Goal: Information Seeking & Learning: Learn about a topic

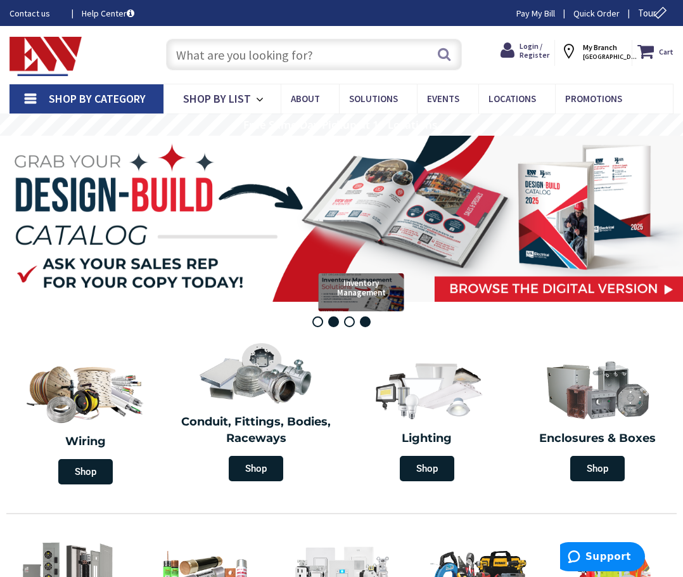
click at [366, 325] on rs-bullet "Inventory Management" at bounding box center [365, 321] width 11 height 11
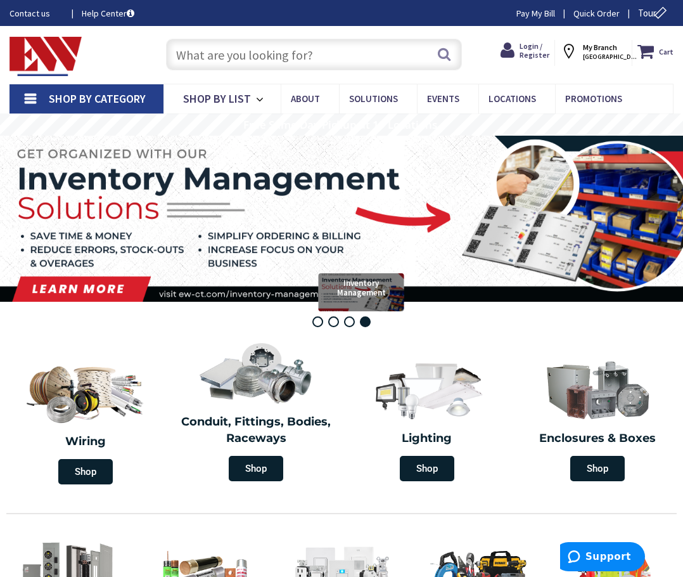
click at [366, 325] on rs-bullet "Inventory Management" at bounding box center [365, 321] width 11 height 11
click at [350, 324] on rs-bullet "EV Charging" at bounding box center [349, 321] width 11 height 11
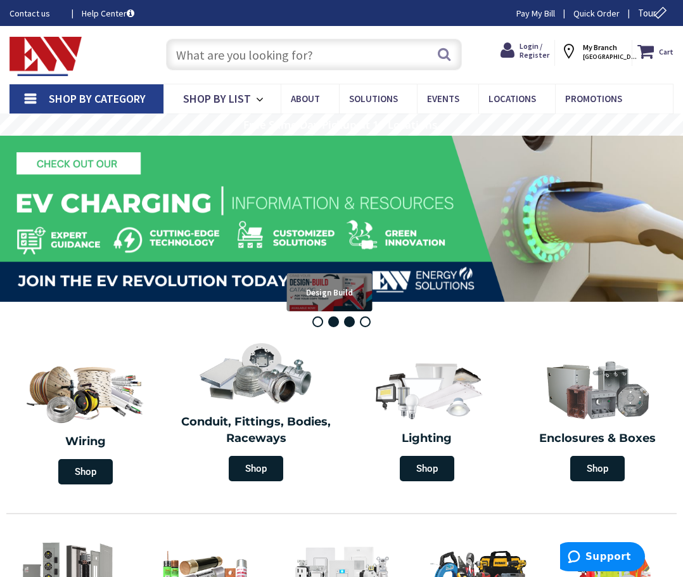
click at [333, 324] on rs-bullet "Design Build" at bounding box center [333, 321] width 11 height 11
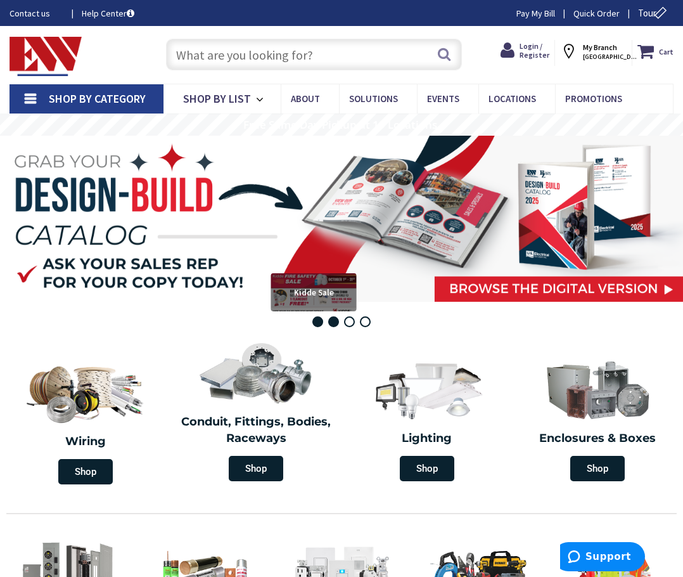
click at [317, 325] on rs-bullet "Kidde Sale" at bounding box center [317, 321] width 11 height 11
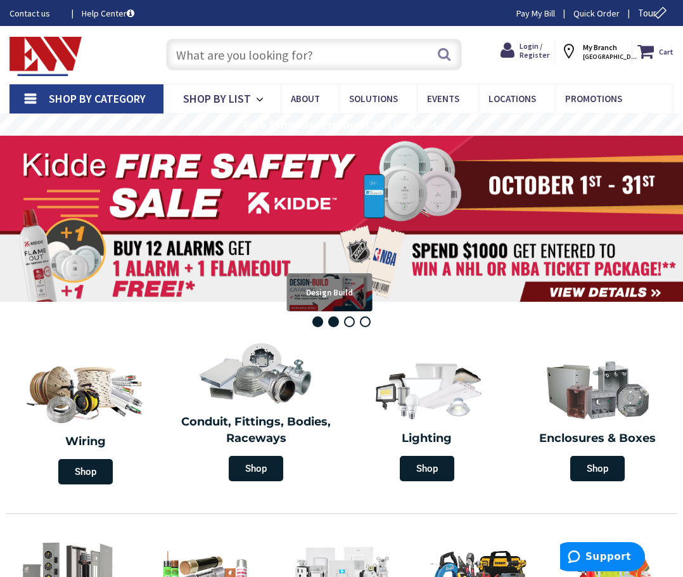
click at [336, 324] on rs-bullet "Design Build" at bounding box center [333, 321] width 11 height 11
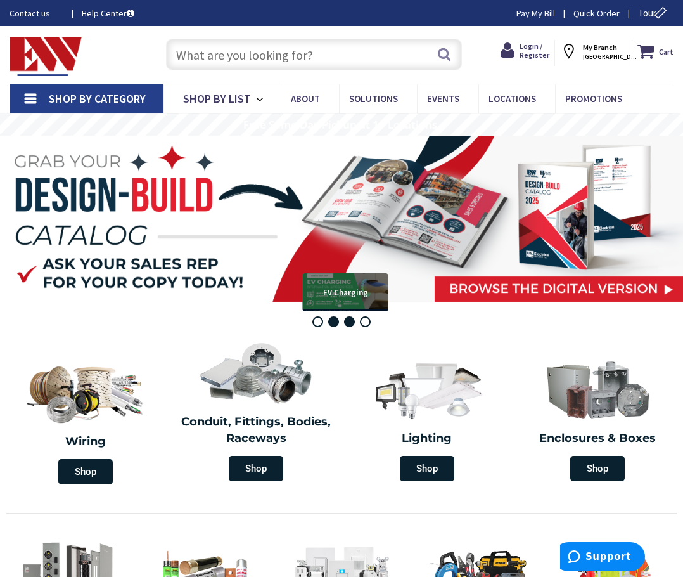
click at [352, 325] on rs-bullet "EV Charging" at bounding box center [349, 321] width 11 height 11
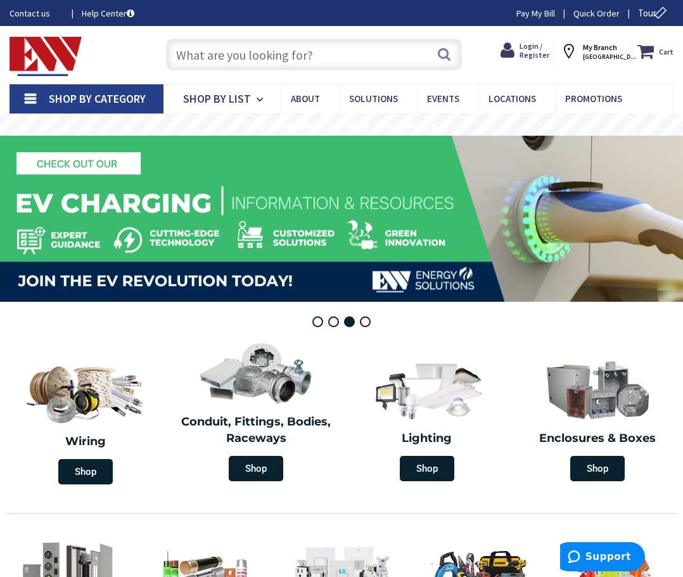
click at [368, 326] on rs-bullets "Kidde Sale Design Build EV Charging Inventory Management" at bounding box center [341, 321] width 58 height 11
click at [364, 323] on rs-bullet "Inventory Management" at bounding box center [365, 321] width 11 height 11
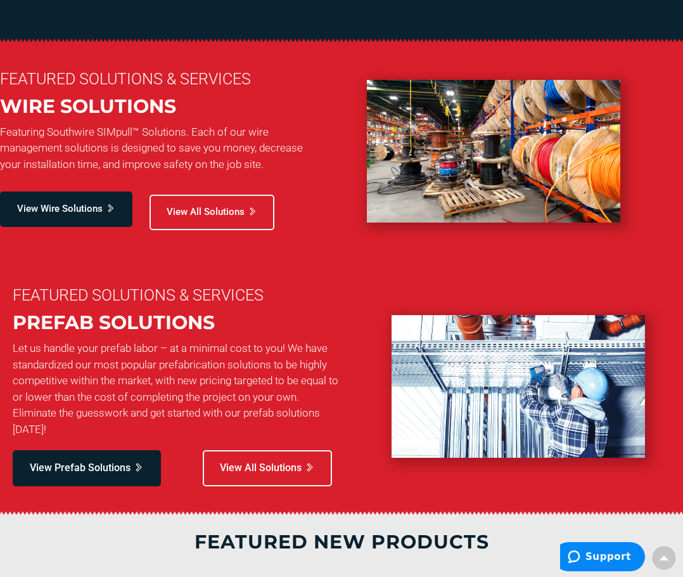
scroll to position [887, 0]
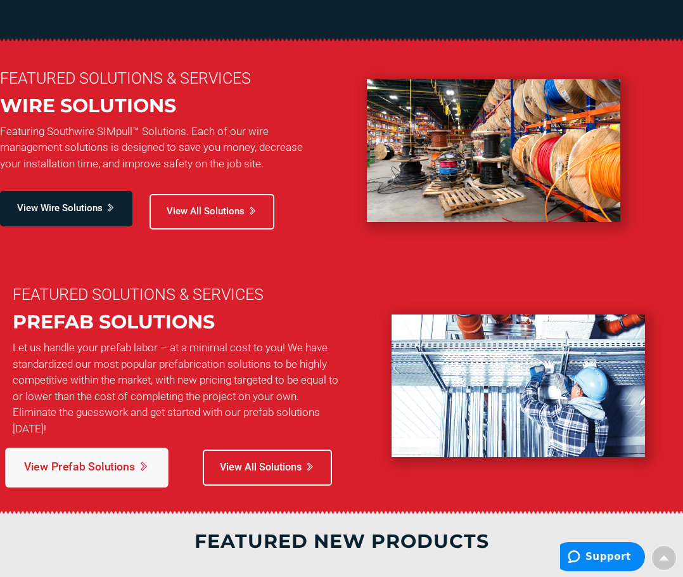
click at [86, 466] on span "View Prefab Solutions" at bounding box center [79, 467] width 111 height 16
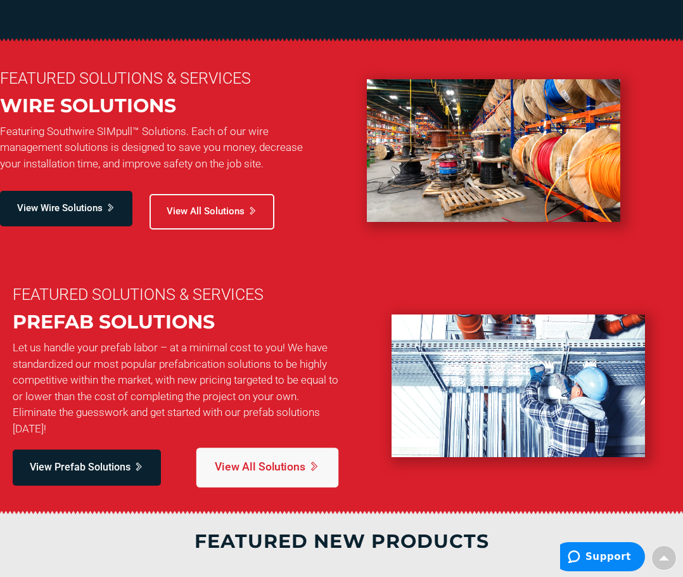
click at [254, 473] on span "View All Solutions" at bounding box center [260, 467] width 90 height 16
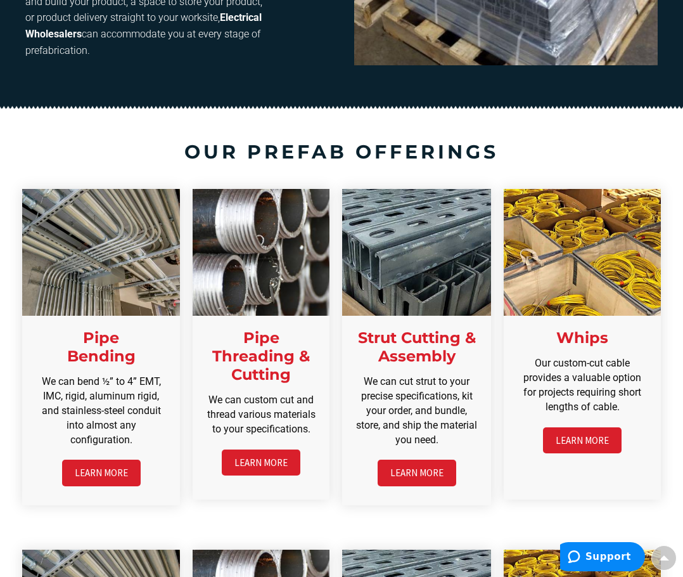
scroll to position [1267, 0]
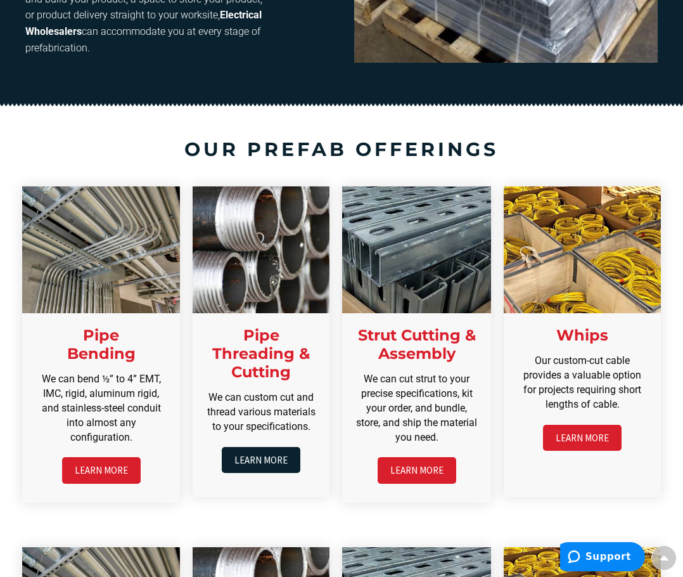
click at [273, 458] on link "LEARN MORE" at bounding box center [261, 460] width 79 height 26
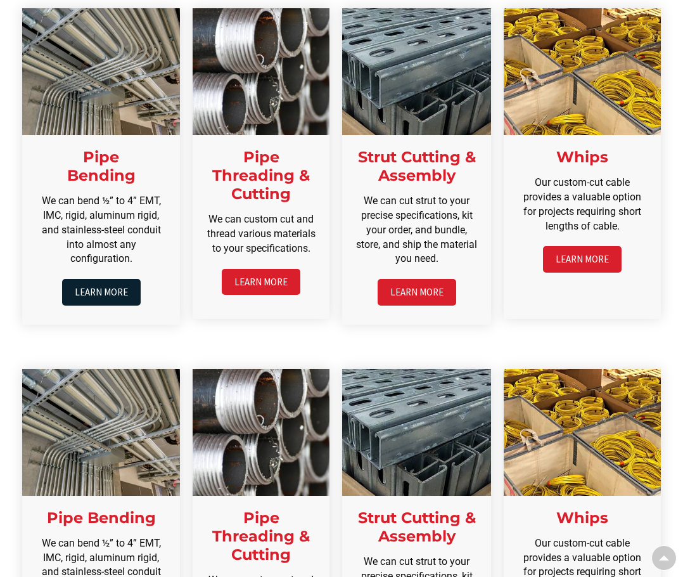
scroll to position [1683, 0]
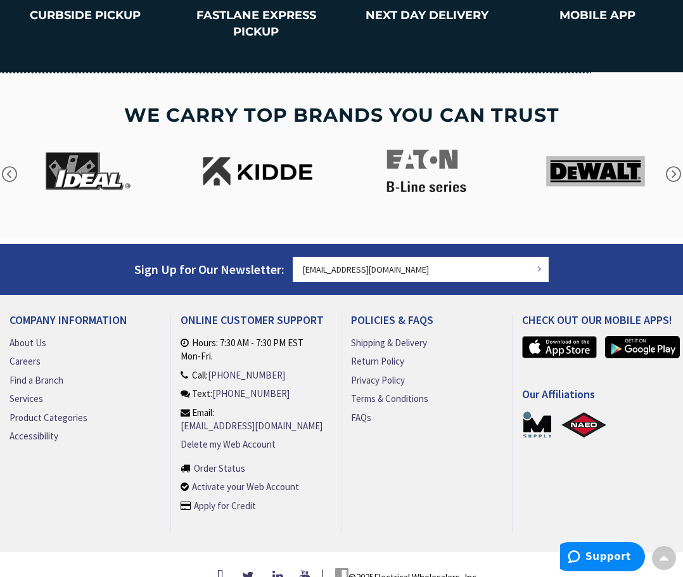
scroll to position [2044, 0]
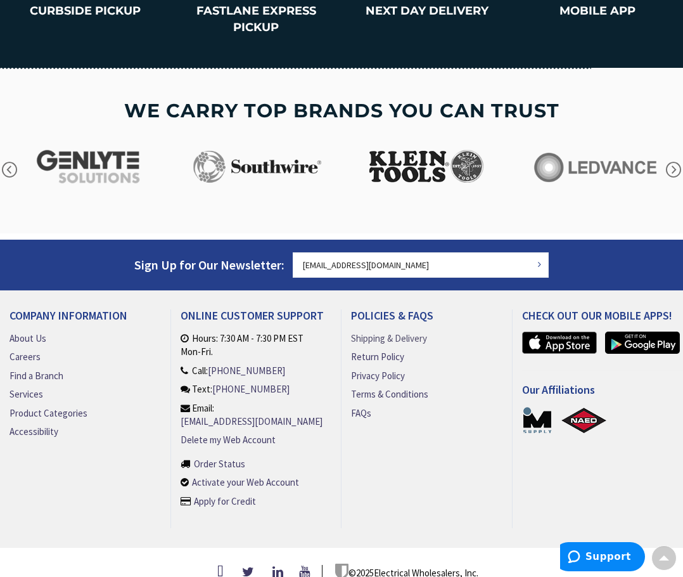
click at [394, 331] on link "Shipping & Delivery" at bounding box center [389, 337] width 76 height 13
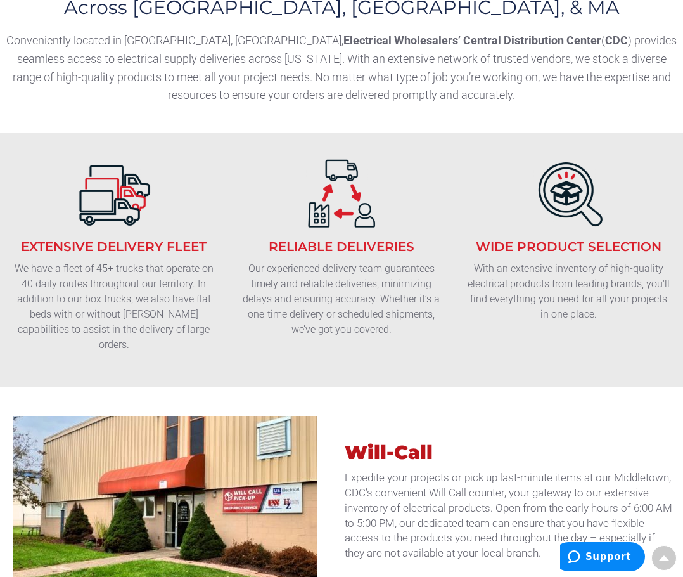
scroll to position [444, 0]
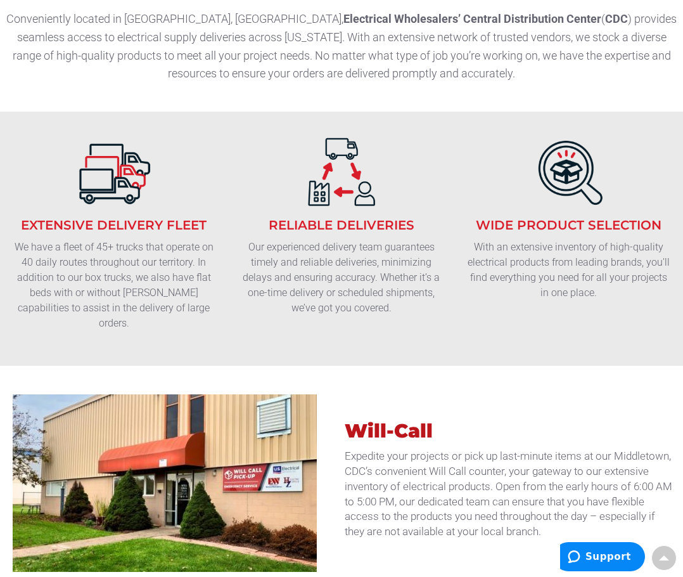
click at [341, 176] on img at bounding box center [341, 173] width 79 height 79
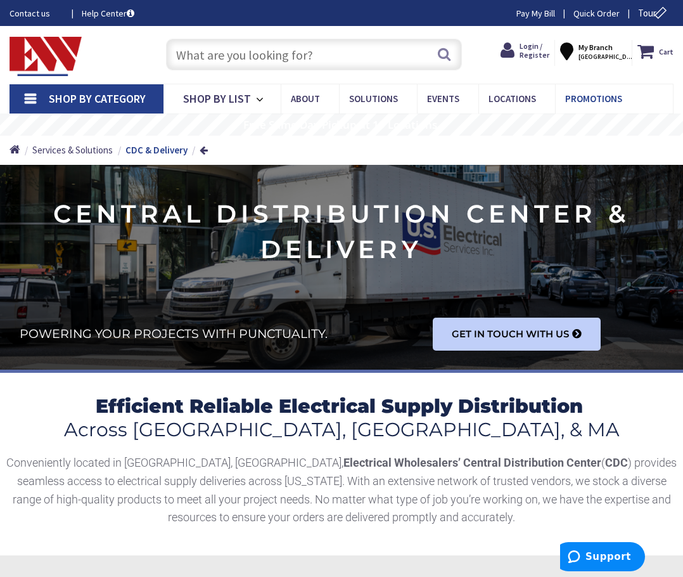
click at [591, 102] on span "Promotions" at bounding box center [593, 99] width 57 height 12
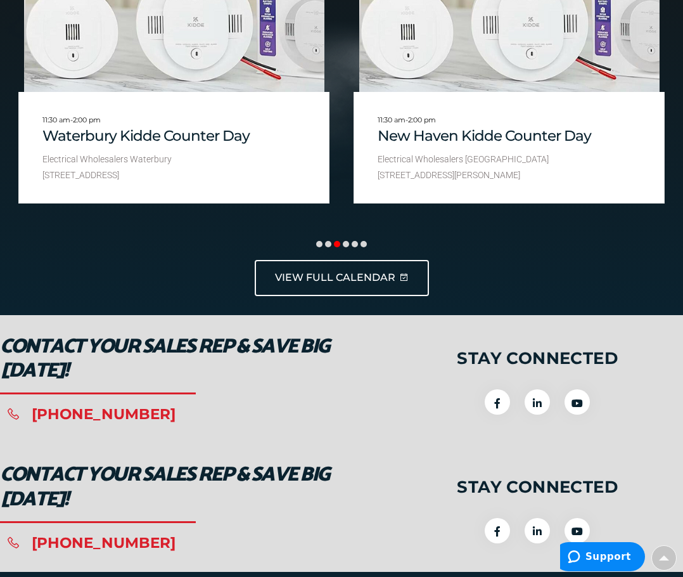
scroll to position [2028, 0]
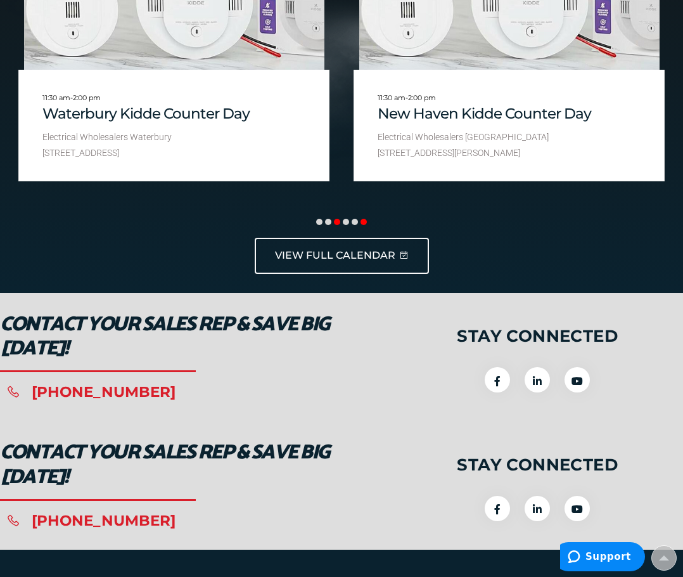
click at [363, 224] on span at bounding box center [364, 222] width 6 height 6
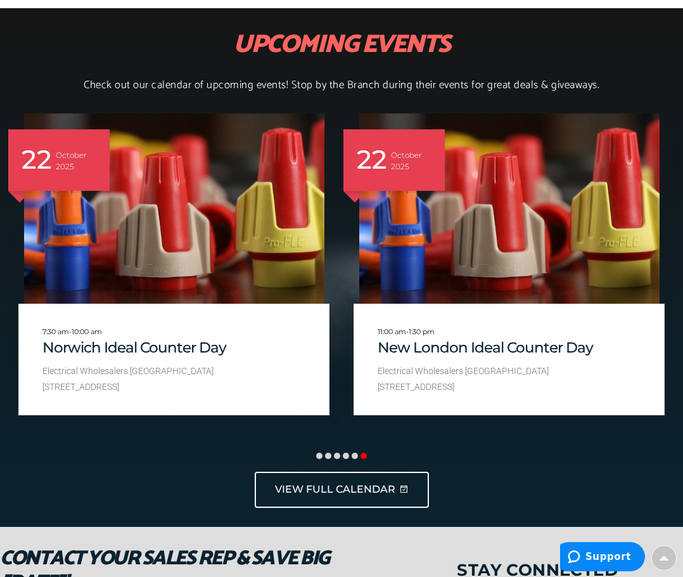
scroll to position [1774, 0]
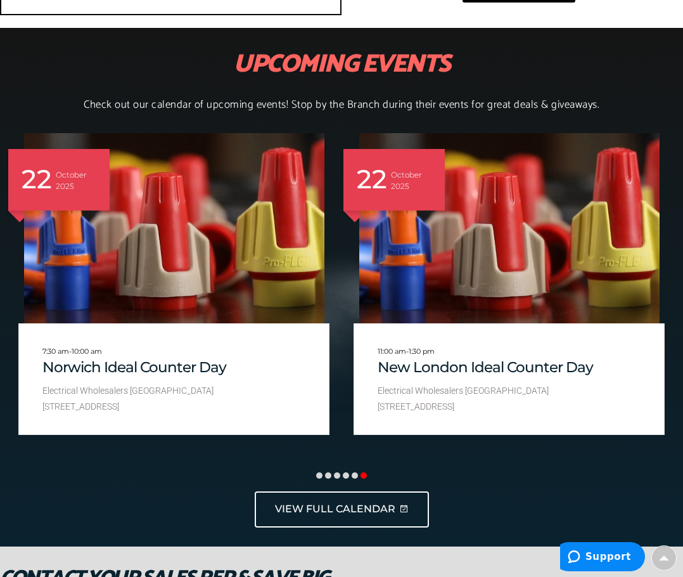
click at [365, 477] on span at bounding box center [364, 475] width 6 height 6
click at [320, 477] on span at bounding box center [319, 475] width 6 height 6
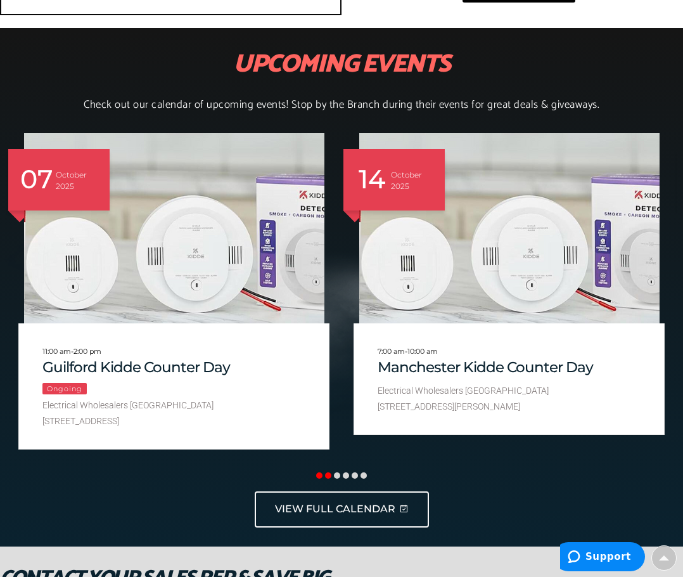
click at [328, 475] on span at bounding box center [328, 475] width 6 height 6
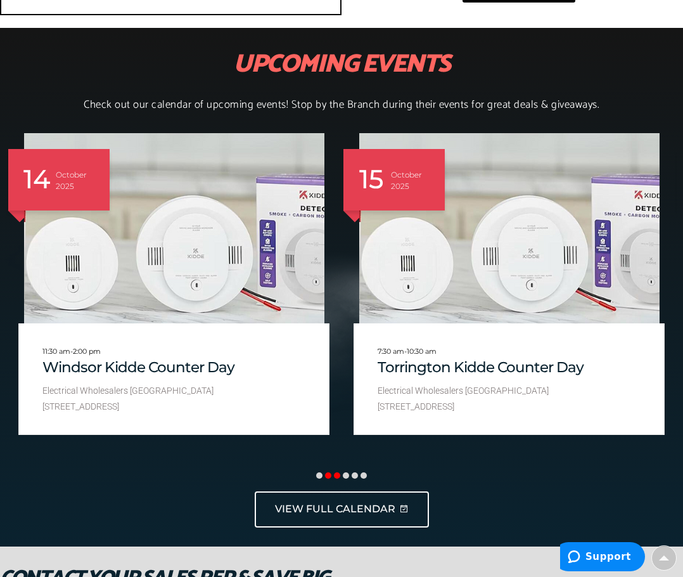
click at [336, 478] on span at bounding box center [337, 475] width 6 height 6
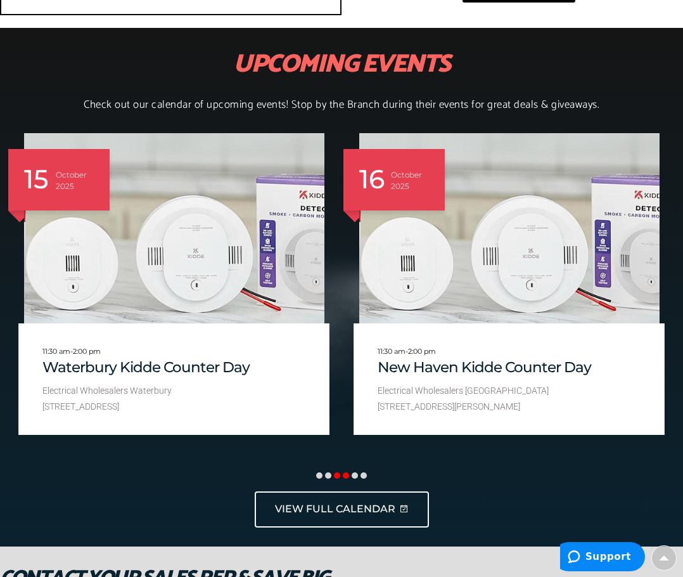
click at [347, 478] on span at bounding box center [346, 475] width 6 height 6
click at [355, 475] on span at bounding box center [355, 475] width 6 height 6
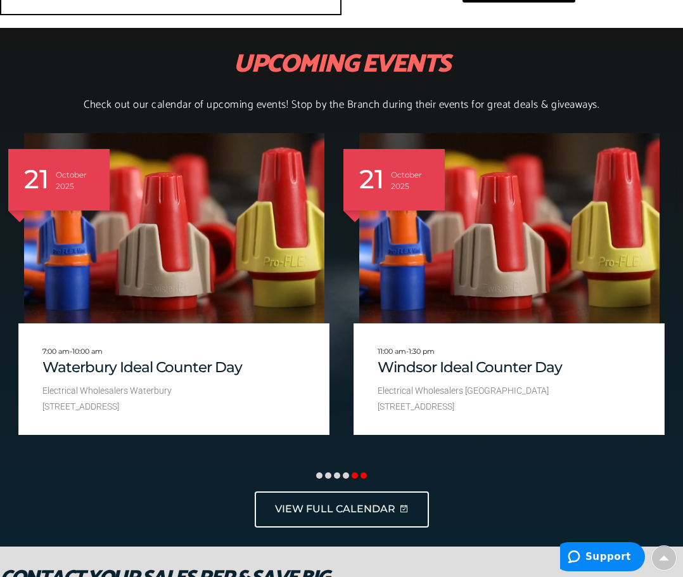
click at [363, 478] on span at bounding box center [364, 475] width 6 height 6
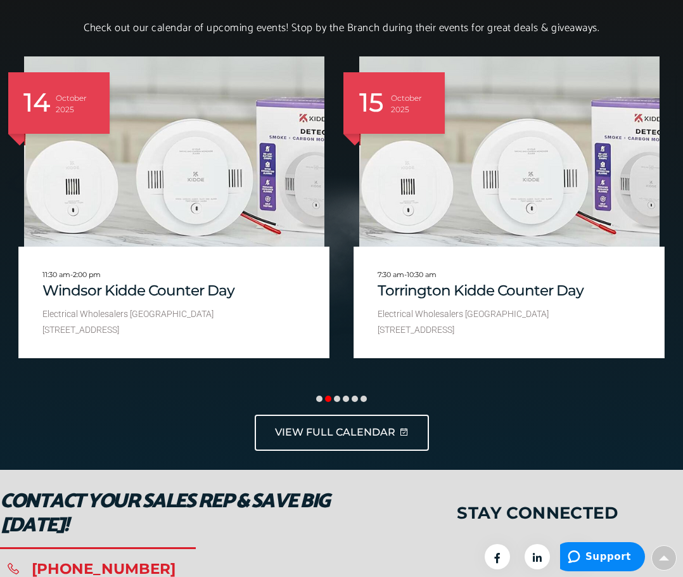
scroll to position [1856, 0]
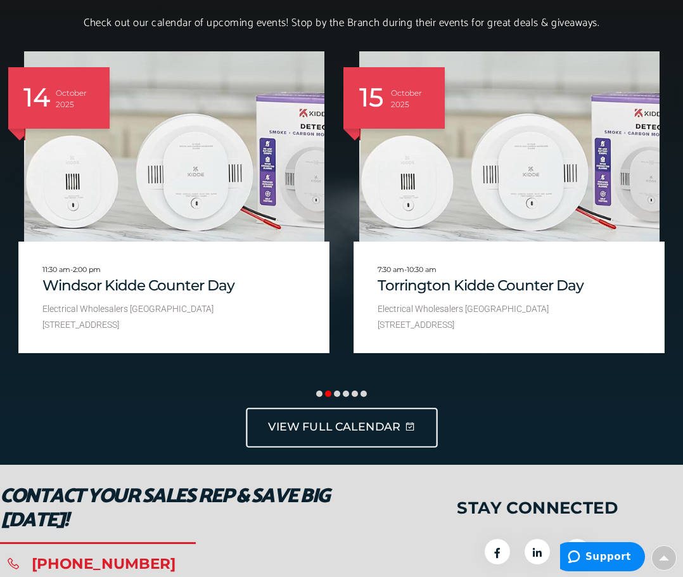
click at [383, 430] on span "VIEW FULL CALENDAR" at bounding box center [334, 428] width 132 height 16
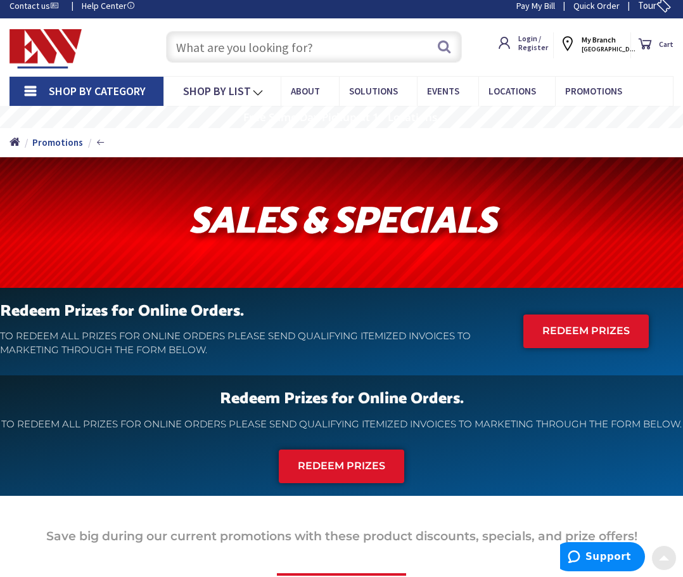
scroll to position [0, 0]
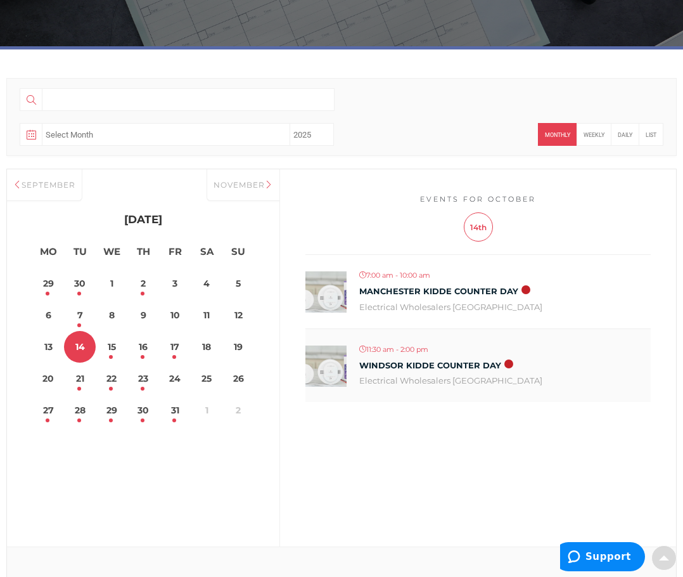
scroll to position [253, 0]
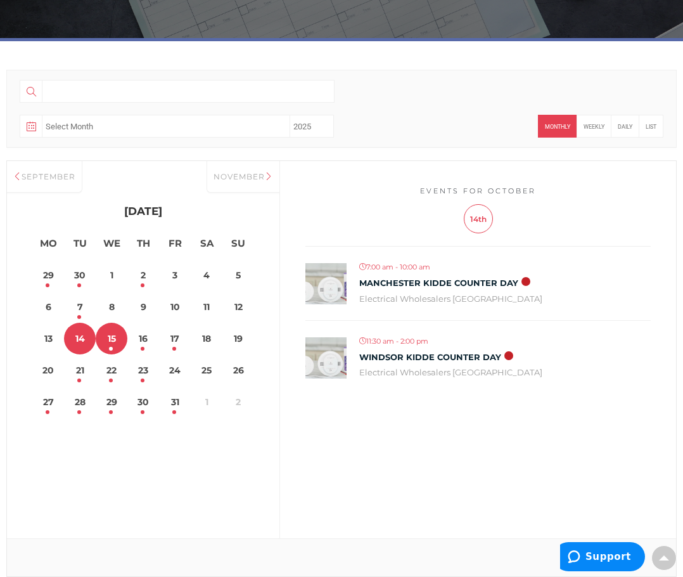
click at [116, 343] on link "15" at bounding box center [112, 339] width 32 height 32
click at [143, 285] on dt "2" at bounding box center [143, 275] width 32 height 32
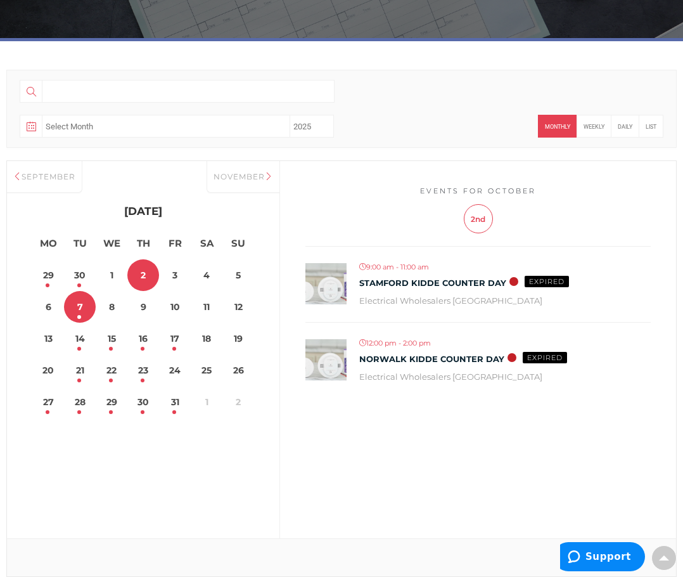
click at [76, 311] on link "7" at bounding box center [80, 307] width 32 height 32
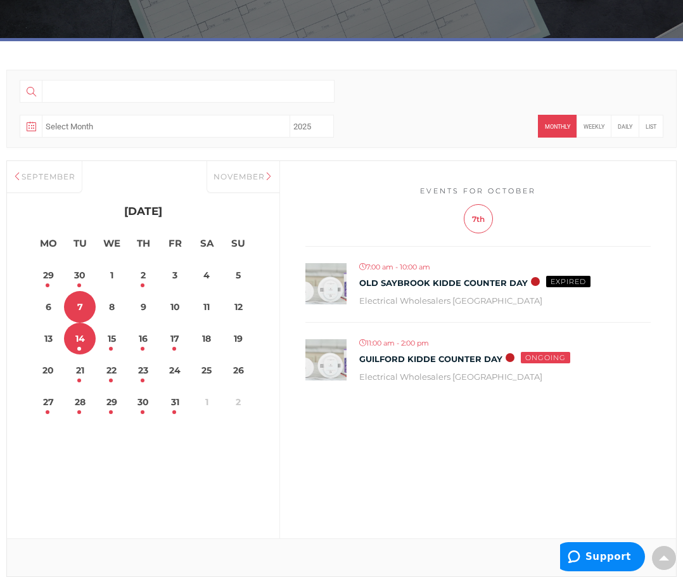
click at [78, 344] on link "14" at bounding box center [80, 339] width 32 height 32
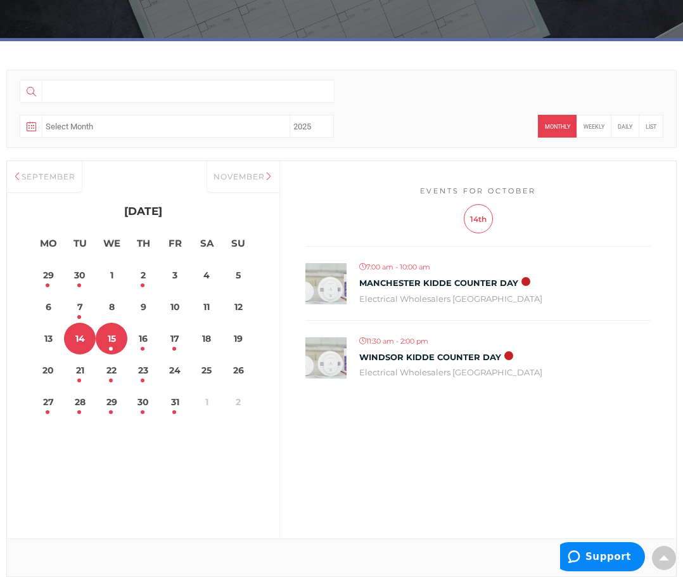
click at [107, 343] on link "15" at bounding box center [112, 339] width 32 height 32
click at [142, 342] on link "16" at bounding box center [143, 339] width 32 height 32
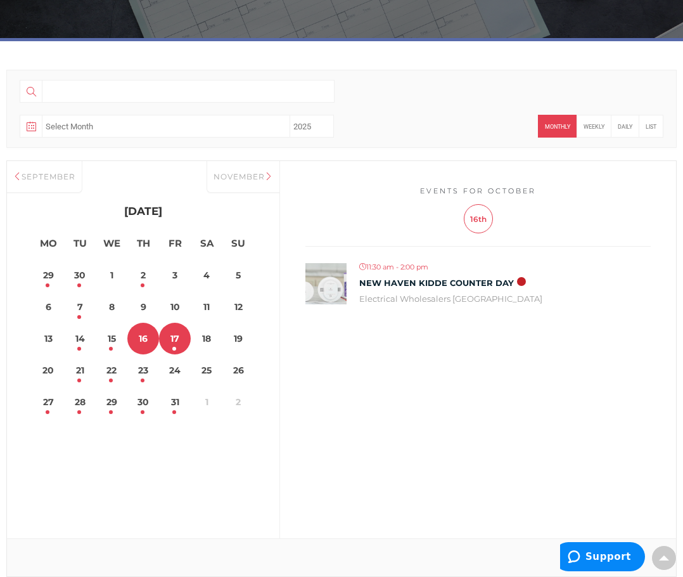
click at [169, 343] on link "17" at bounding box center [175, 339] width 32 height 32
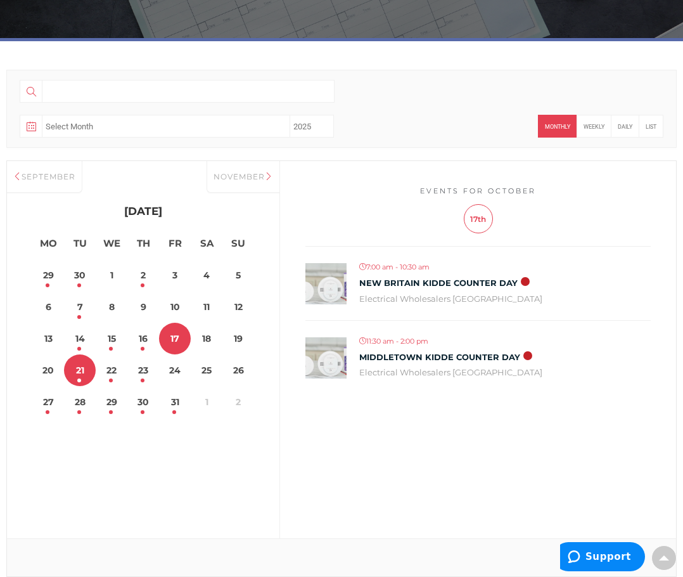
click at [80, 378] on dt "21" at bounding box center [80, 370] width 32 height 32
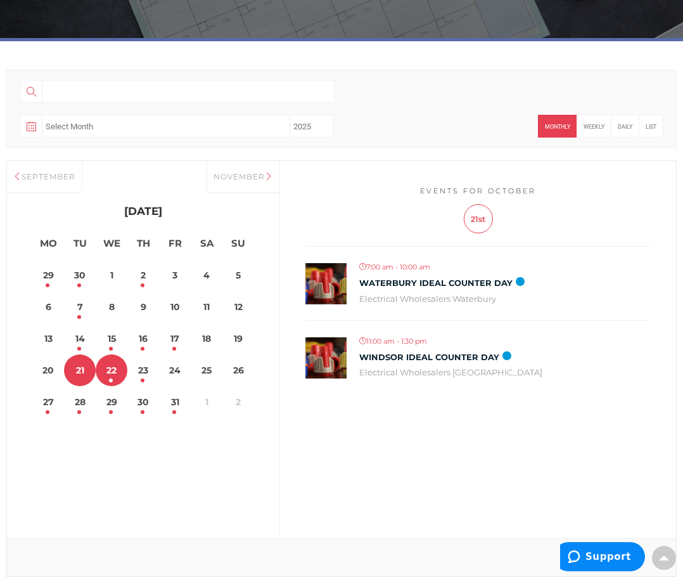
click at [113, 376] on link "22" at bounding box center [112, 370] width 32 height 32
click at [141, 375] on link "23" at bounding box center [143, 370] width 32 height 32
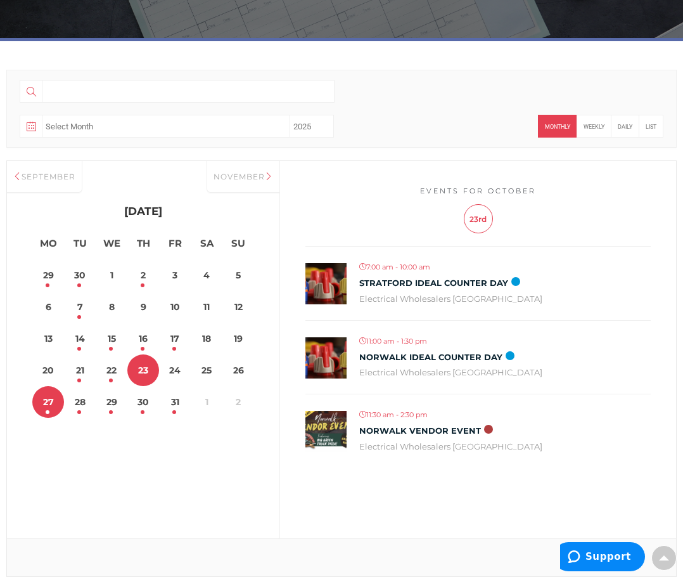
click at [41, 412] on link "27" at bounding box center [48, 402] width 32 height 32
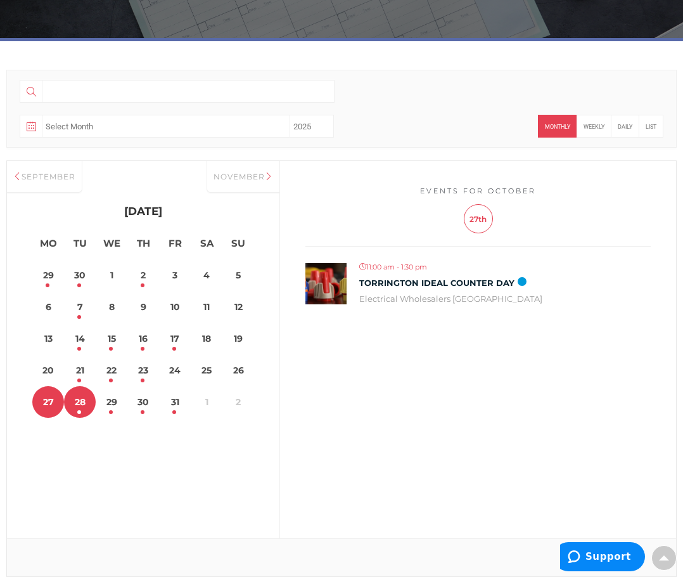
click at [82, 410] on link "28" at bounding box center [80, 402] width 32 height 32
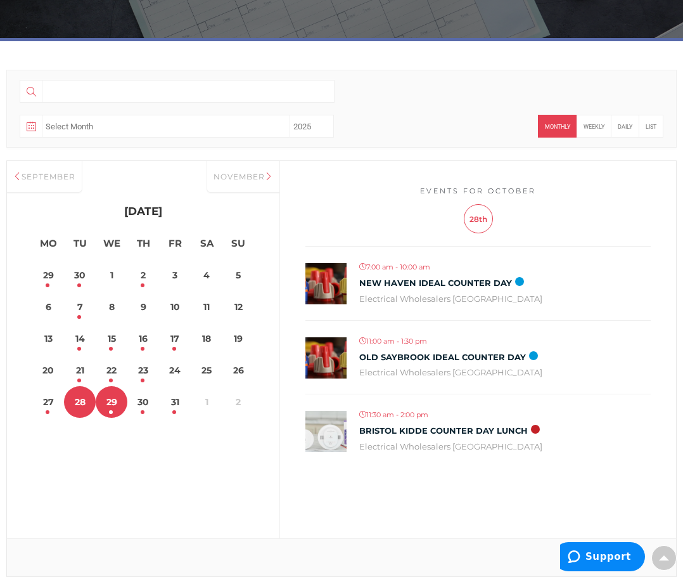
click at [117, 407] on link "29" at bounding box center [112, 402] width 32 height 32
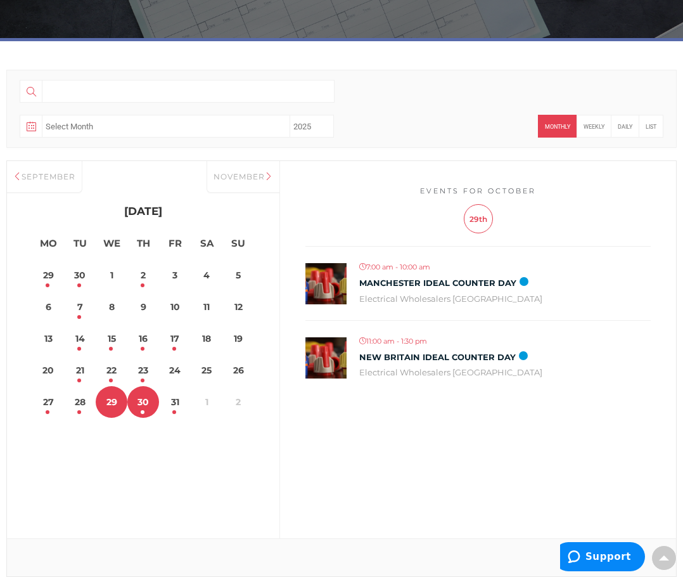
click at [142, 403] on link "30" at bounding box center [143, 402] width 32 height 32
click at [174, 406] on link "31" at bounding box center [175, 402] width 32 height 32
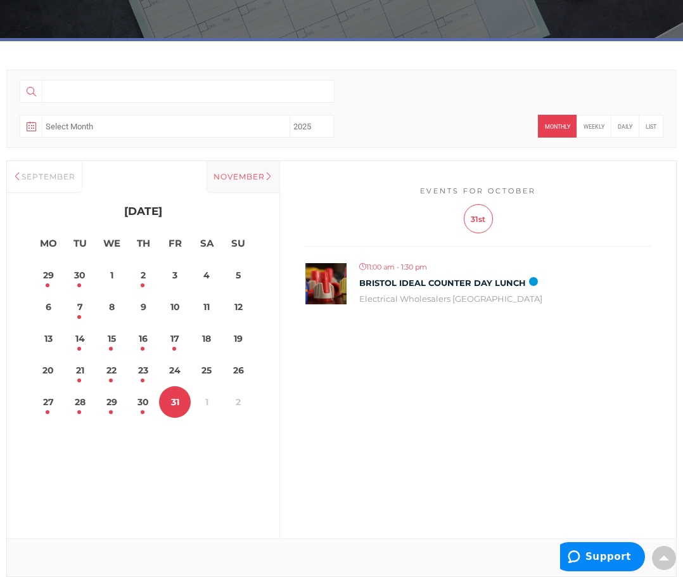
click at [241, 173] on div "November" at bounding box center [243, 177] width 73 height 32
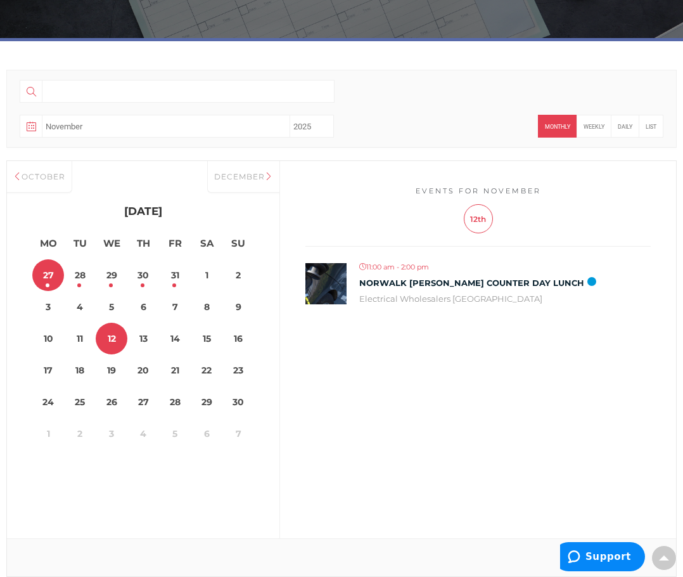
click at [46, 284] on dt "27" at bounding box center [48, 275] width 32 height 32
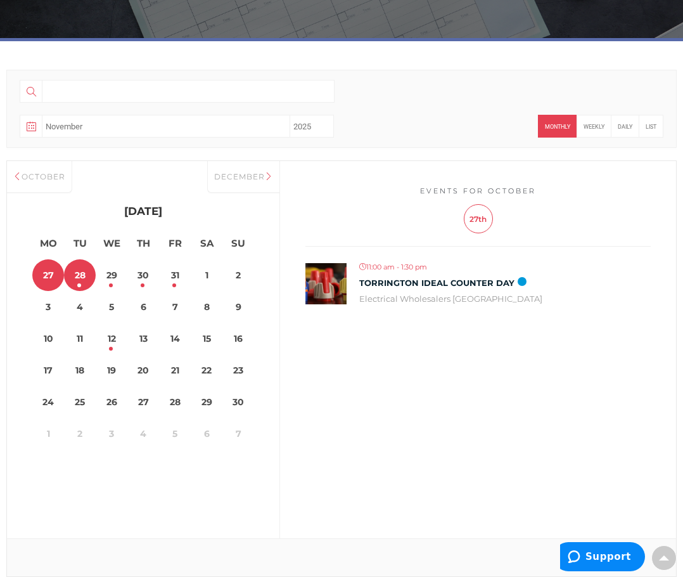
click at [77, 280] on link "28" at bounding box center [80, 275] width 32 height 32
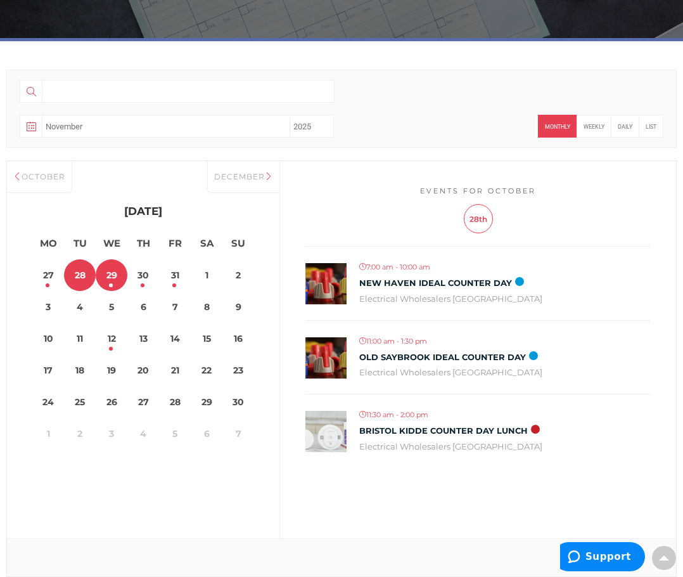
click at [104, 279] on link "29" at bounding box center [112, 275] width 32 height 32
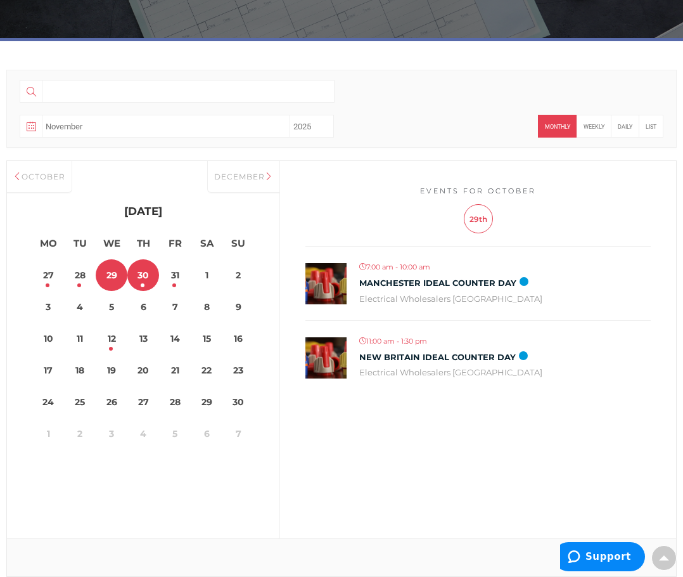
click at [143, 284] on dt "30" at bounding box center [143, 275] width 32 height 32
click at [180, 283] on link "31" at bounding box center [175, 275] width 32 height 32
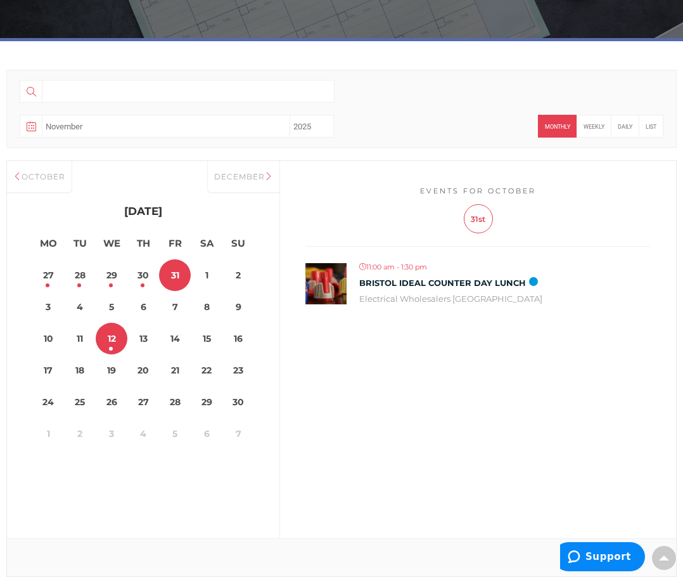
click at [116, 340] on link "12" at bounding box center [112, 339] width 32 height 32
click at [245, 169] on div "December" at bounding box center [243, 177] width 72 height 32
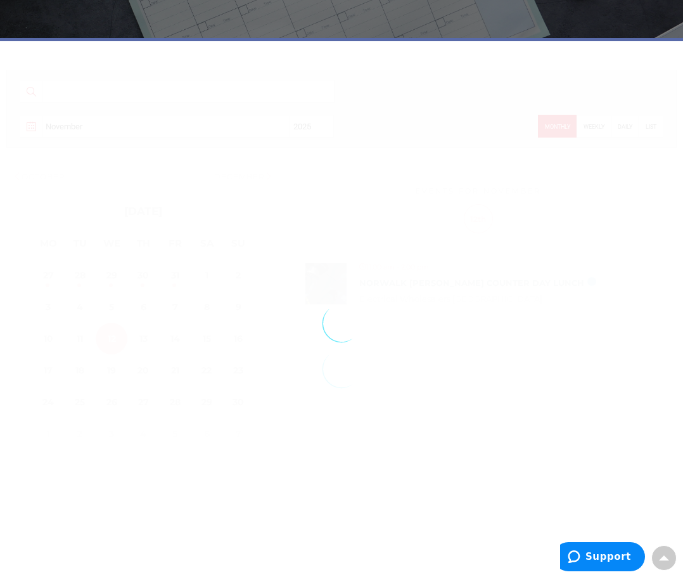
select select "12"
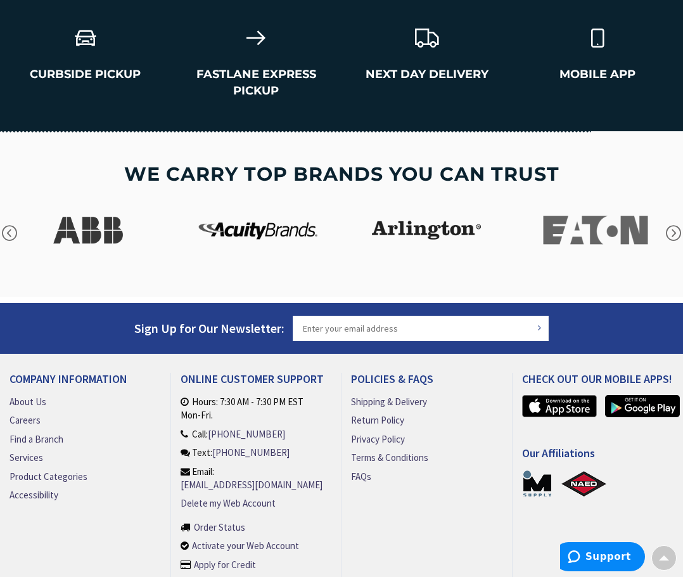
scroll to position [887, 0]
